Goal: Task Accomplishment & Management: Use online tool/utility

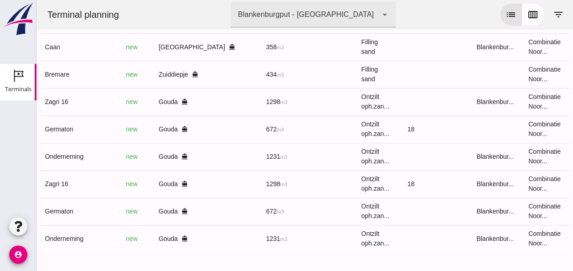
scroll to position [0, 235]
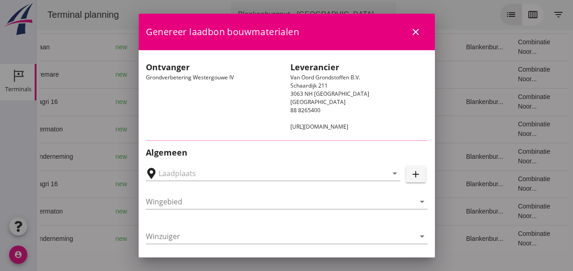
type input "Loswal Fa. J. Bos&Zonen, [GEOGRAPHIC_DATA]"
type input "Germaton"
type input "[PERSON_NAME]"
type input "Ontzilt oph.zand [75] (6120)"
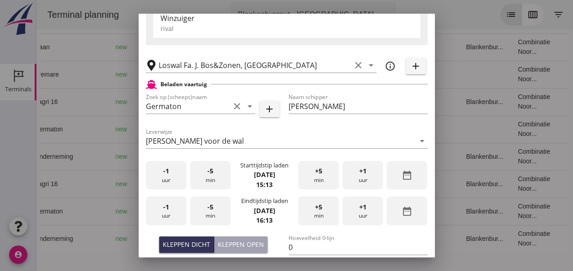
scroll to position [182, 0]
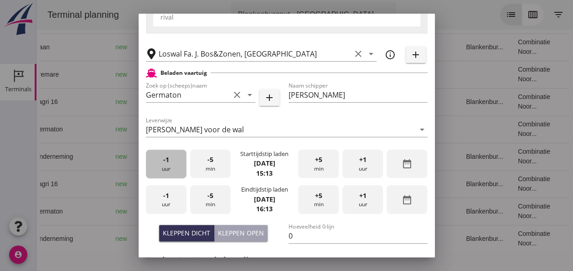
click at [169, 167] on div "-1 uur" at bounding box center [166, 163] width 41 height 29
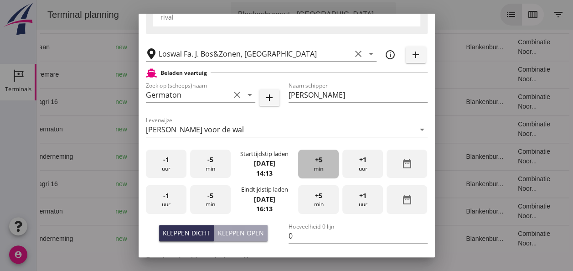
click at [315, 163] on span "+5" at bounding box center [318, 159] width 7 height 10
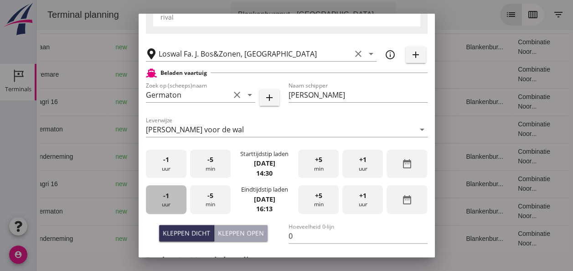
click at [171, 197] on div "-1 uur" at bounding box center [166, 199] width 41 height 29
click at [210, 194] on span "-5" at bounding box center [210, 195] width 6 height 10
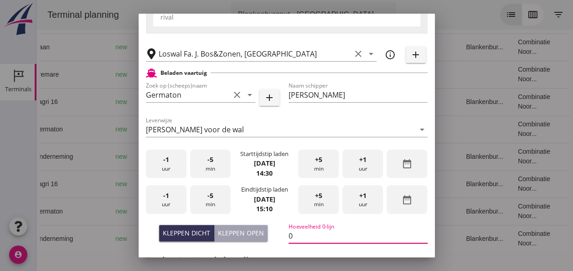
click at [292, 235] on input "0" at bounding box center [357, 235] width 139 height 15
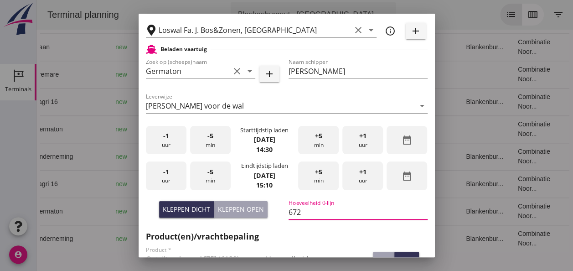
scroll to position [273, 0]
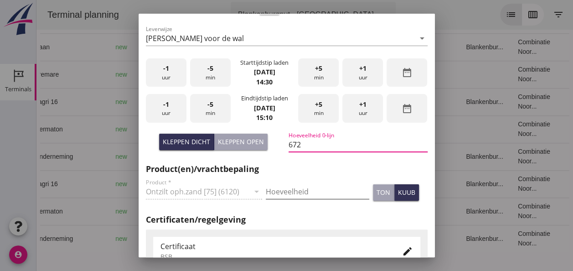
type input "672"
click at [268, 192] on input "Hoeveelheid" at bounding box center [317, 191] width 103 height 15
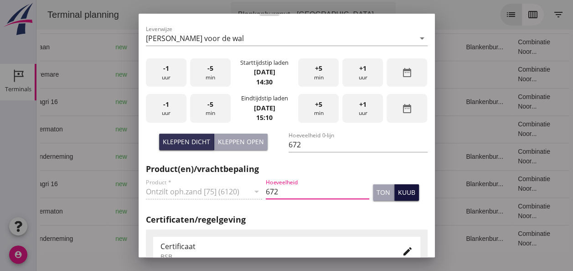
type input "672"
click at [403, 194] on div "kuub" at bounding box center [406, 192] width 17 height 10
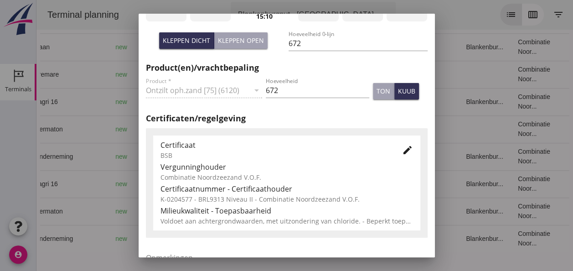
scroll to position [464, 0]
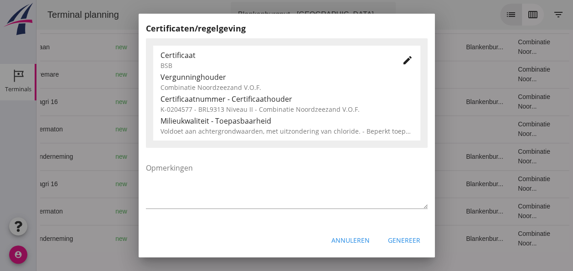
click at [409, 243] on div "Genereer" at bounding box center [404, 240] width 32 height 10
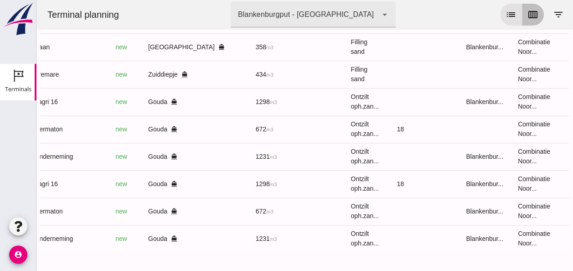
click at [527, 12] on icon "calendar_view_week" at bounding box center [532, 14] width 11 height 11
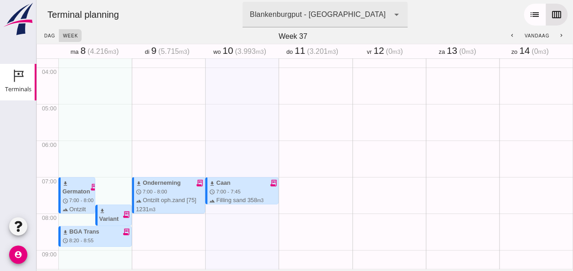
scroll to position [0, 0]
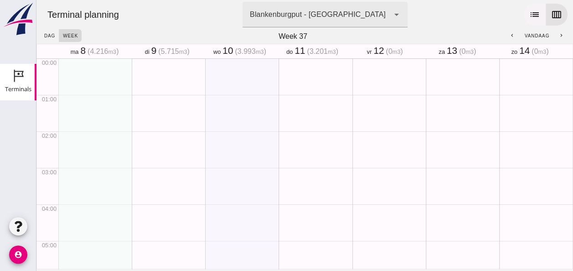
click at [530, 15] on icon "list" at bounding box center [534, 14] width 11 height 11
